Goal: Navigation & Orientation: Find specific page/section

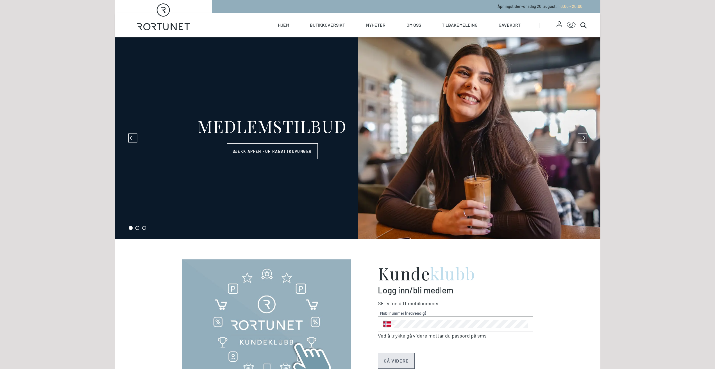
select select "NO"
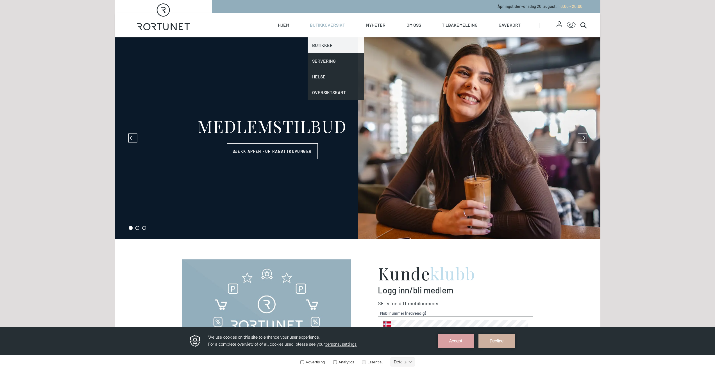
click at [327, 44] on link "Butikker" at bounding box center [336, 45] width 56 height 16
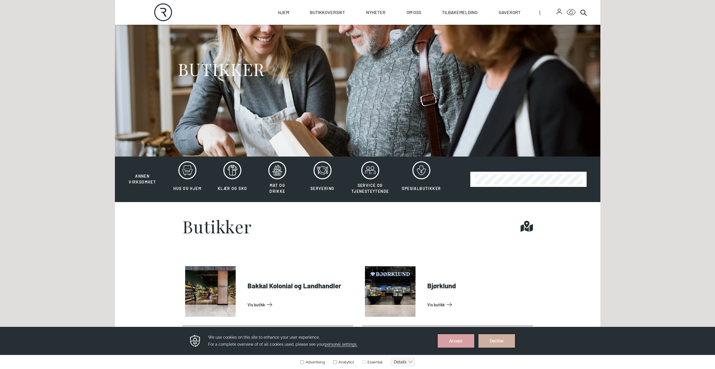
scroll to position [56, 0]
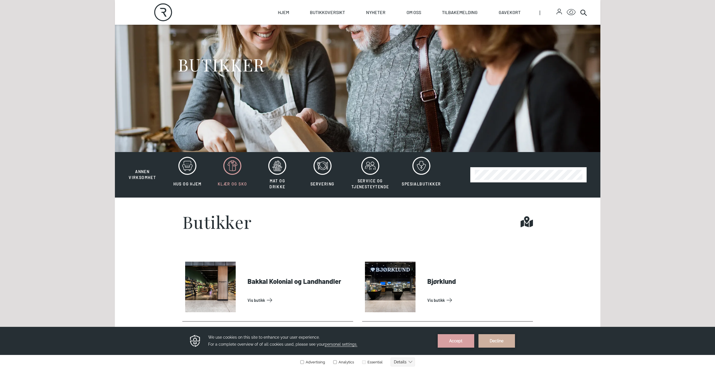
click at [235, 165] on icon at bounding box center [232, 166] width 18 height 18
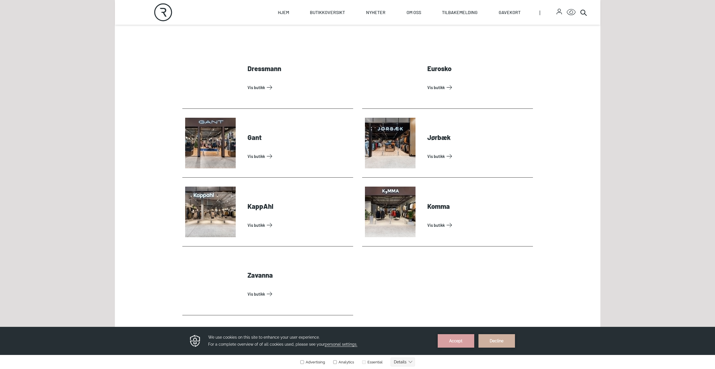
scroll to position [281, 0]
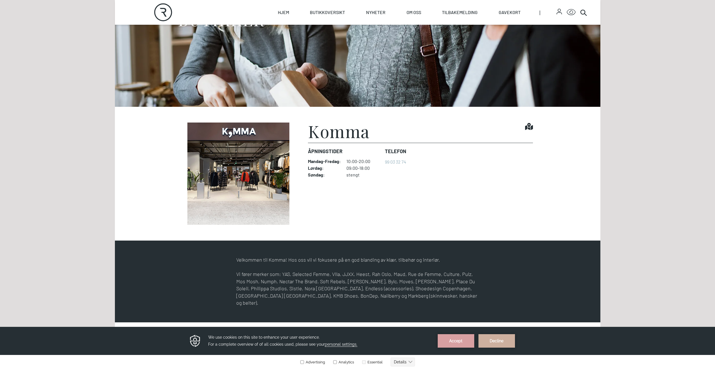
scroll to position [93, 0]
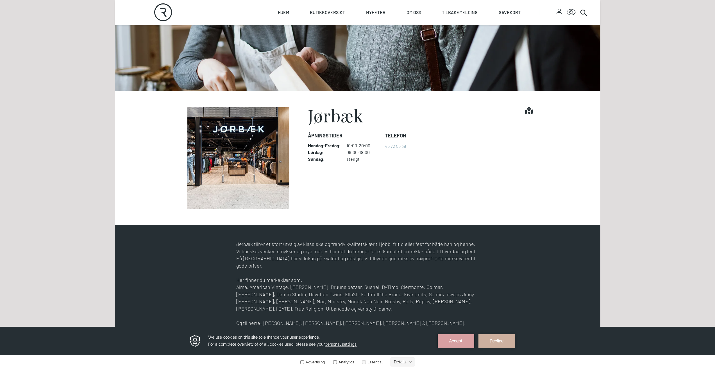
scroll to position [225, 0]
